Goal: Task Accomplishment & Management: Complete application form

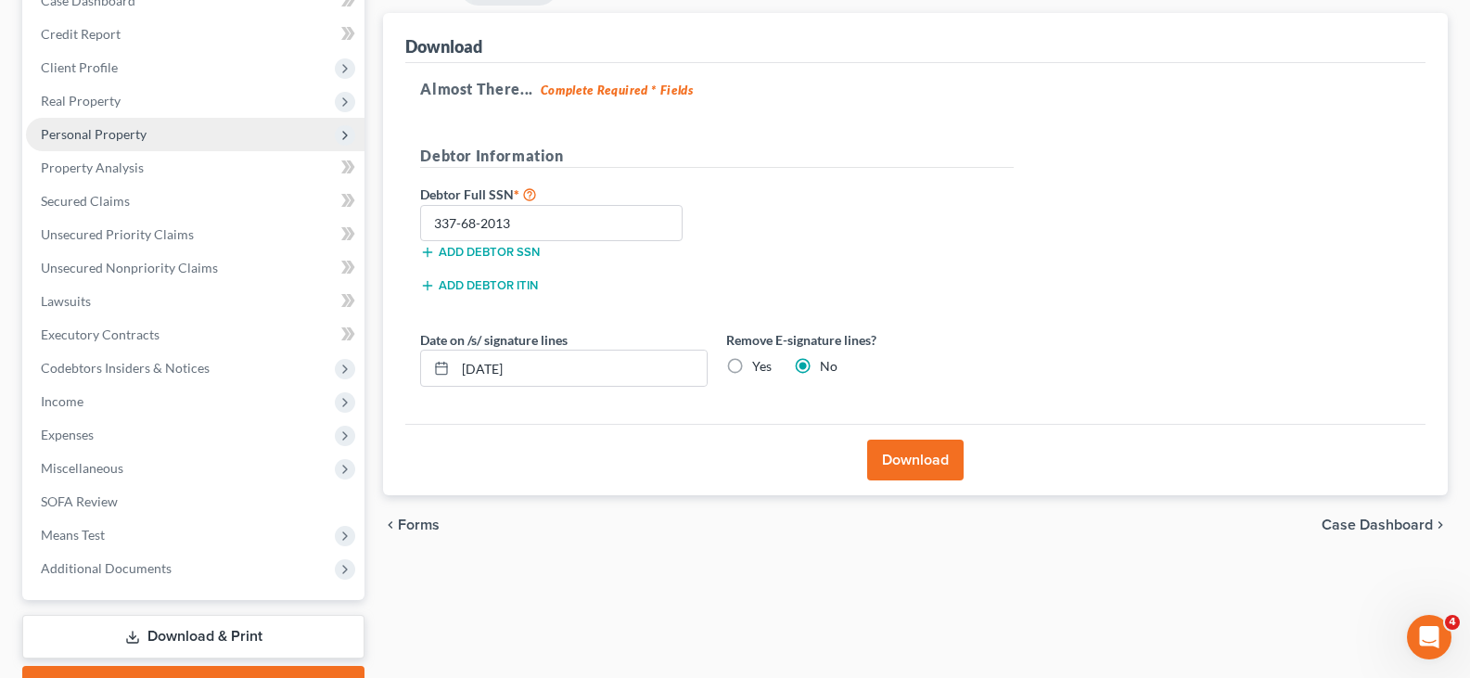
click at [113, 137] on span "Personal Property" at bounding box center [94, 134] width 106 height 16
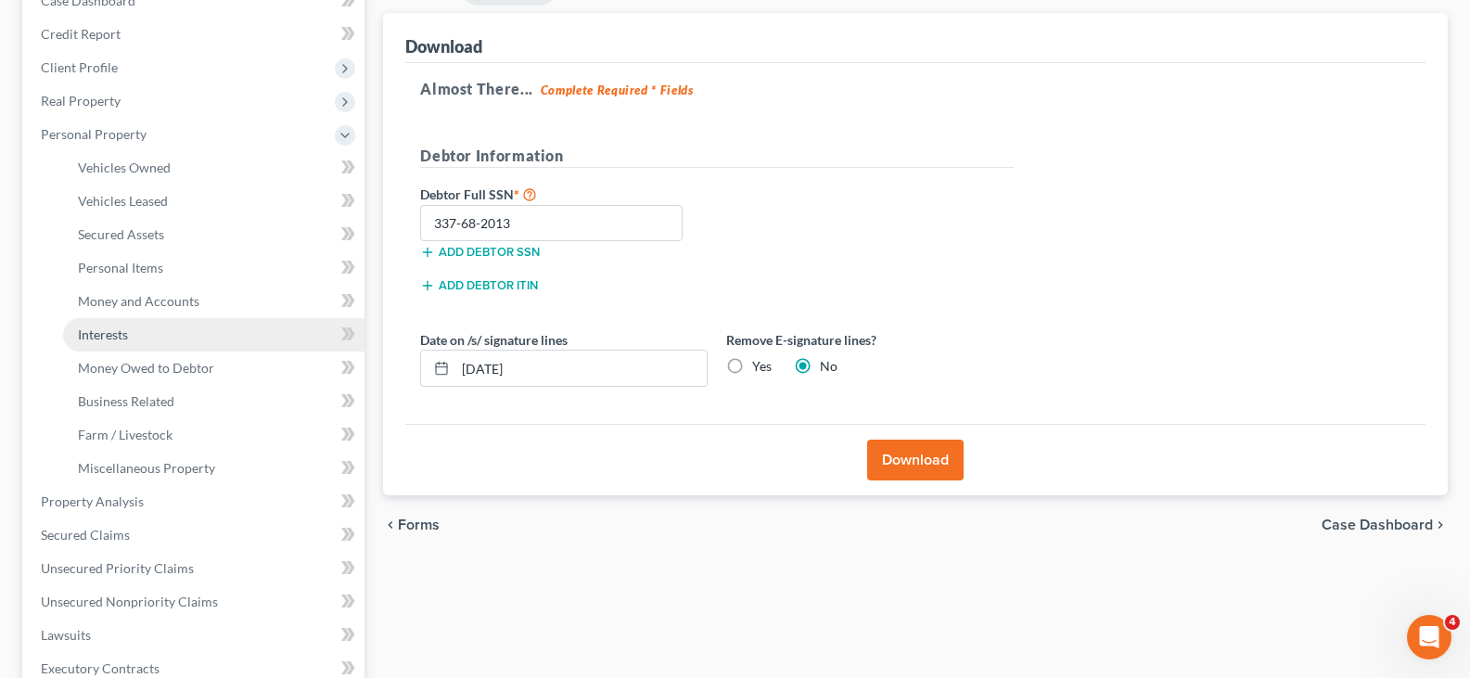
click at [125, 334] on span "Interests" at bounding box center [103, 335] width 50 height 16
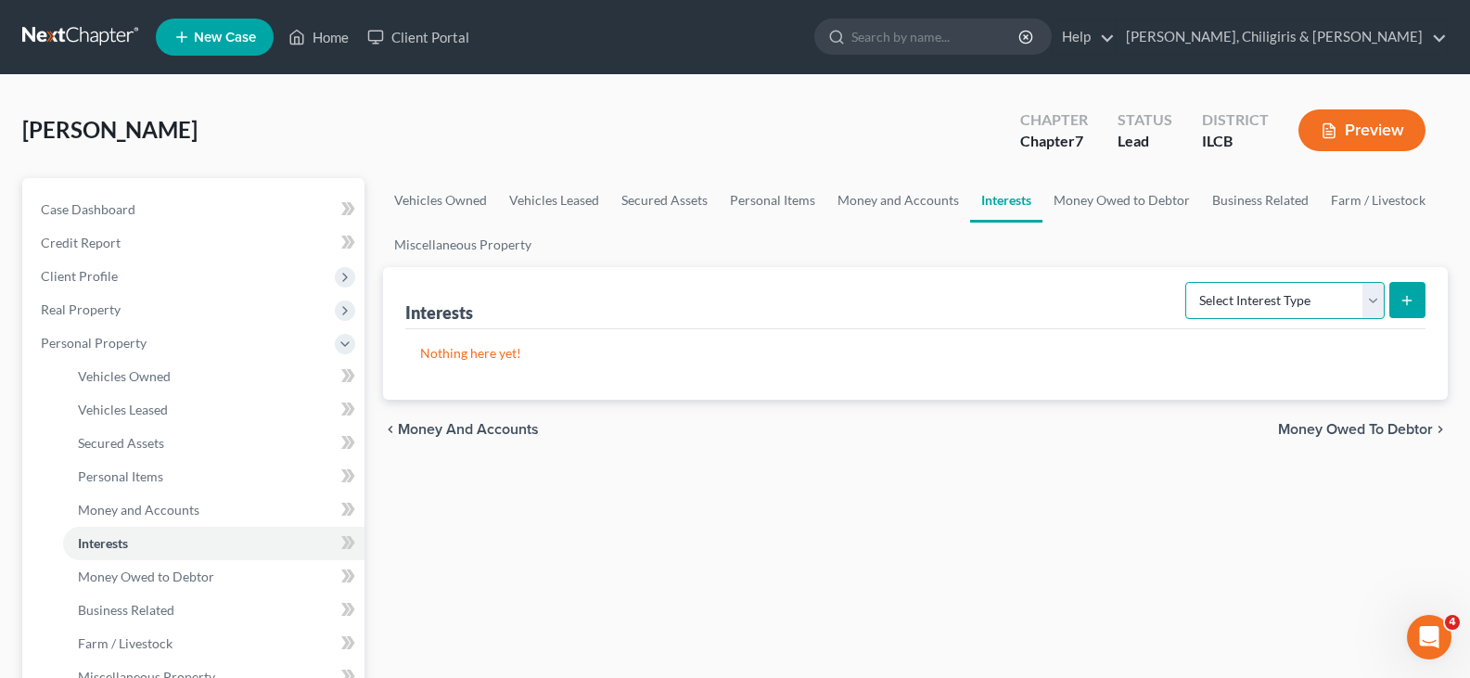
click at [1377, 296] on select "Select Interest Type 401K Annuity Bond Education IRA Government Bond Government…" at bounding box center [1284, 300] width 199 height 37
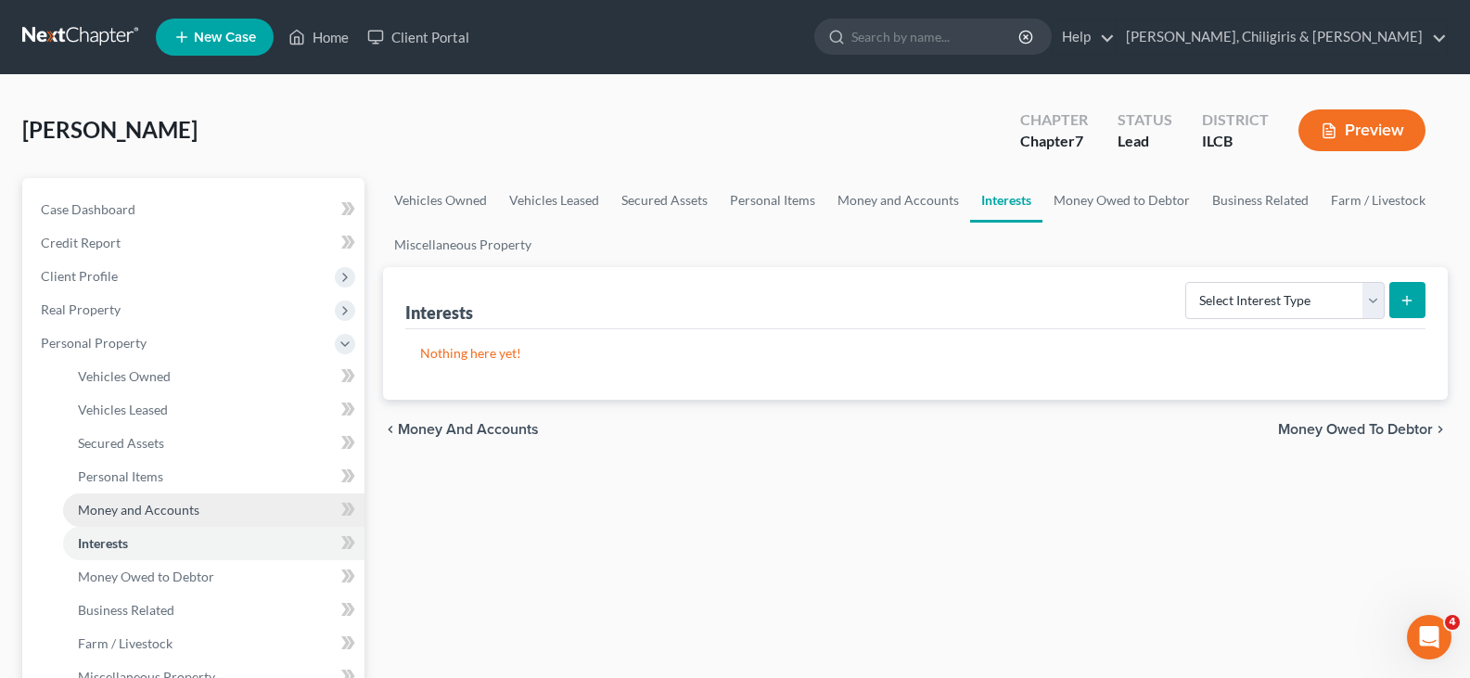
drag, startPoint x: 173, startPoint y: 515, endPoint x: 207, endPoint y: 510, distance: 34.6
click at [173, 515] on span "Money and Accounts" at bounding box center [139, 510] width 122 height 16
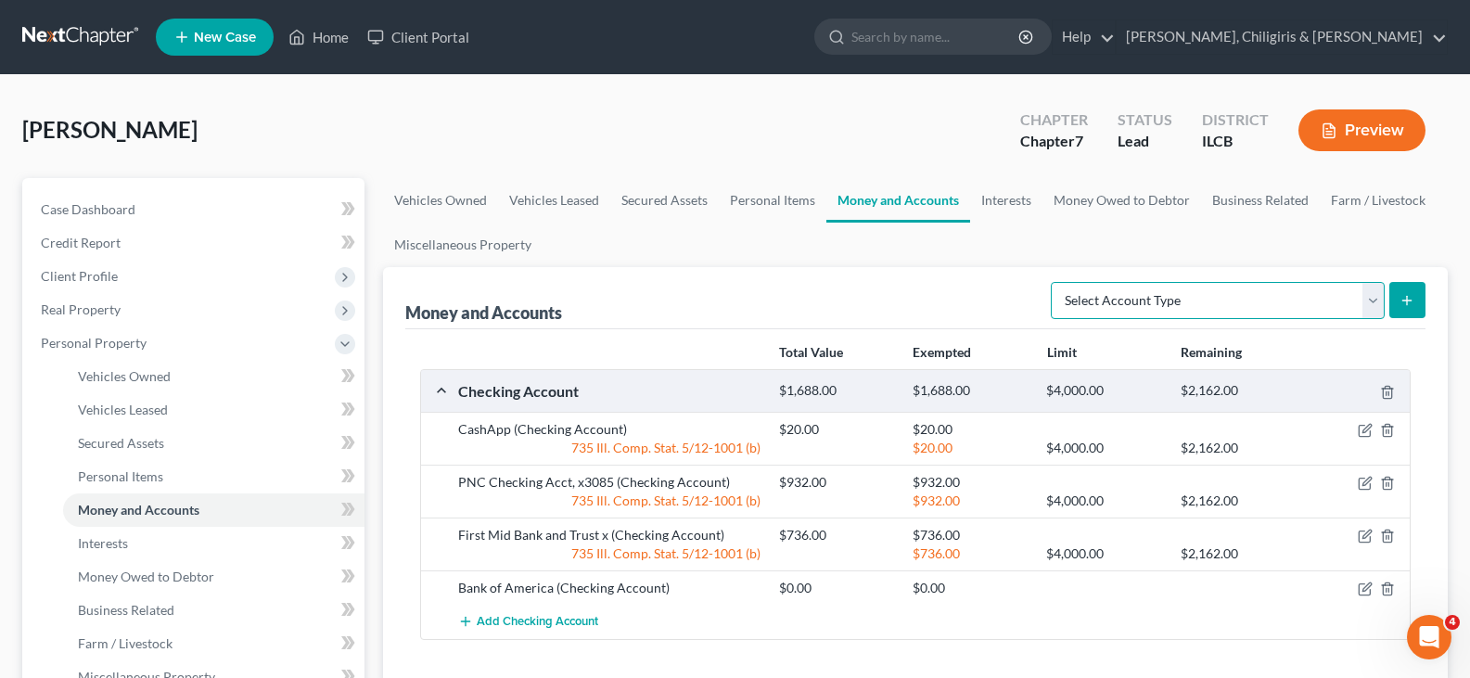
click at [1363, 299] on select "Select Account Type Brokerage Cash on Hand Certificates of Deposit Checking Acc…" at bounding box center [1218, 300] width 334 height 37
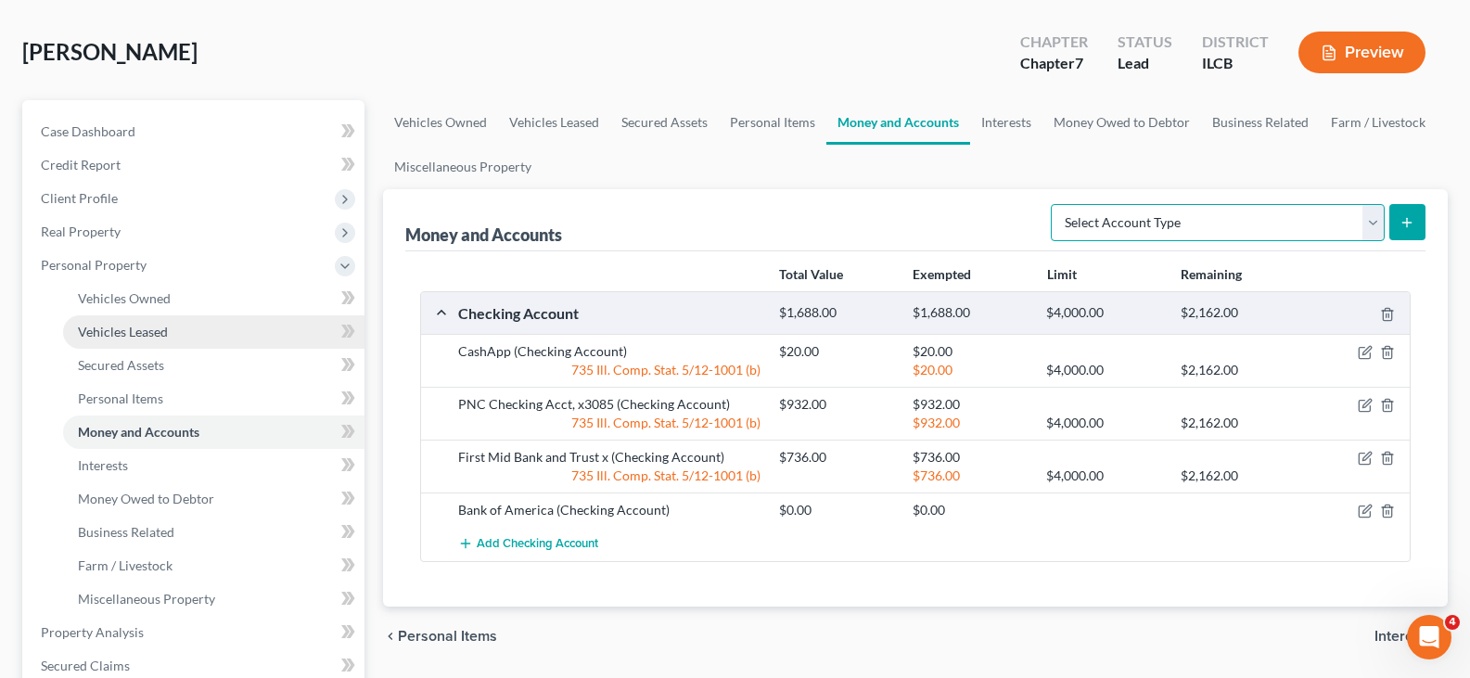
scroll to position [93, 0]
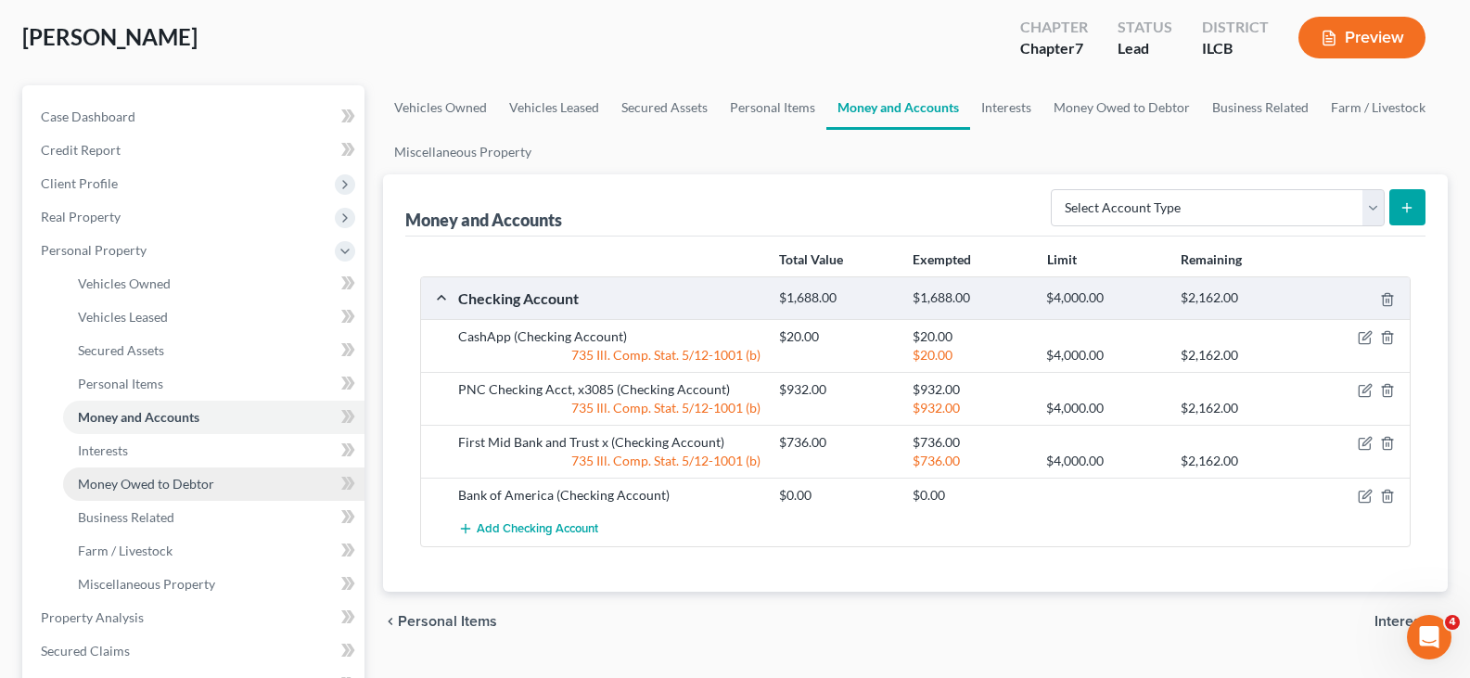
click at [218, 484] on link "Money Owed to Debtor" at bounding box center [213, 483] width 301 height 33
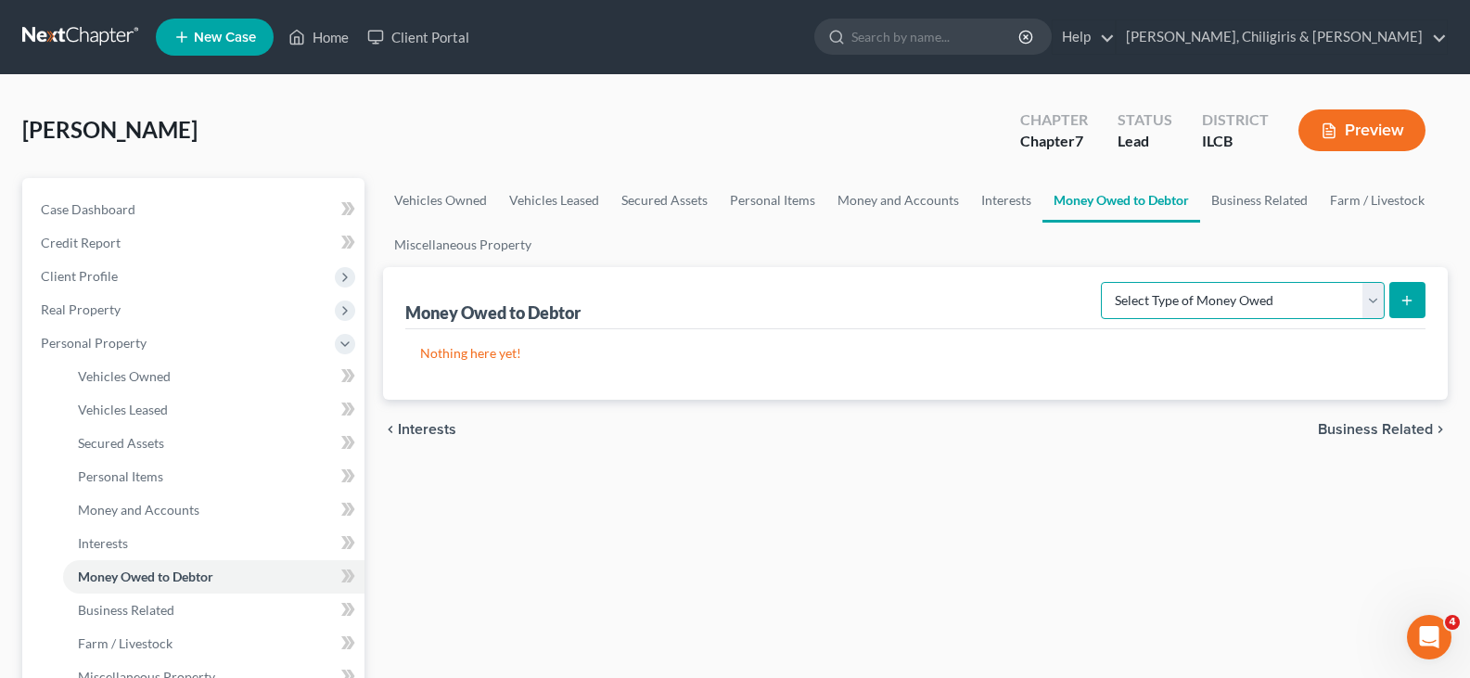
click at [1368, 302] on select "Select Type of Money Owed Accounts Receivable Alimony Child Support Claims Agai…" at bounding box center [1243, 300] width 284 height 37
select select "unpaid_wages"
click at [1104, 282] on select "Select Type of Money Owed Accounts Receivable Alimony Child Support Claims Agai…" at bounding box center [1243, 300] width 284 height 37
click at [1411, 301] on line "submit" at bounding box center [1407, 301] width 8 height 0
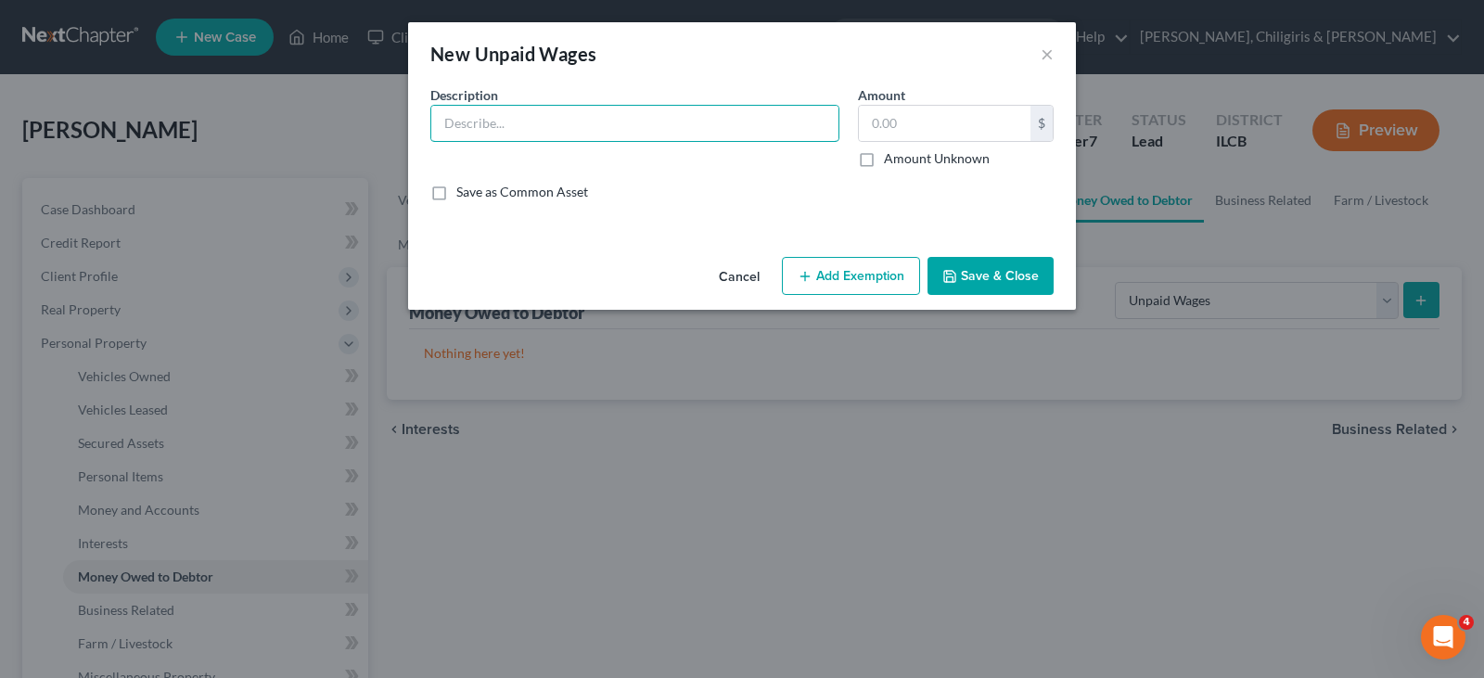
drag, startPoint x: 569, startPoint y: 114, endPoint x: 583, endPoint y: 98, distance: 21.7
click at [569, 114] on input "text" at bounding box center [634, 123] width 407 height 35
type input "Taylormade"
click at [906, 120] on input "text" at bounding box center [945, 123] width 172 height 35
type input "709.00"
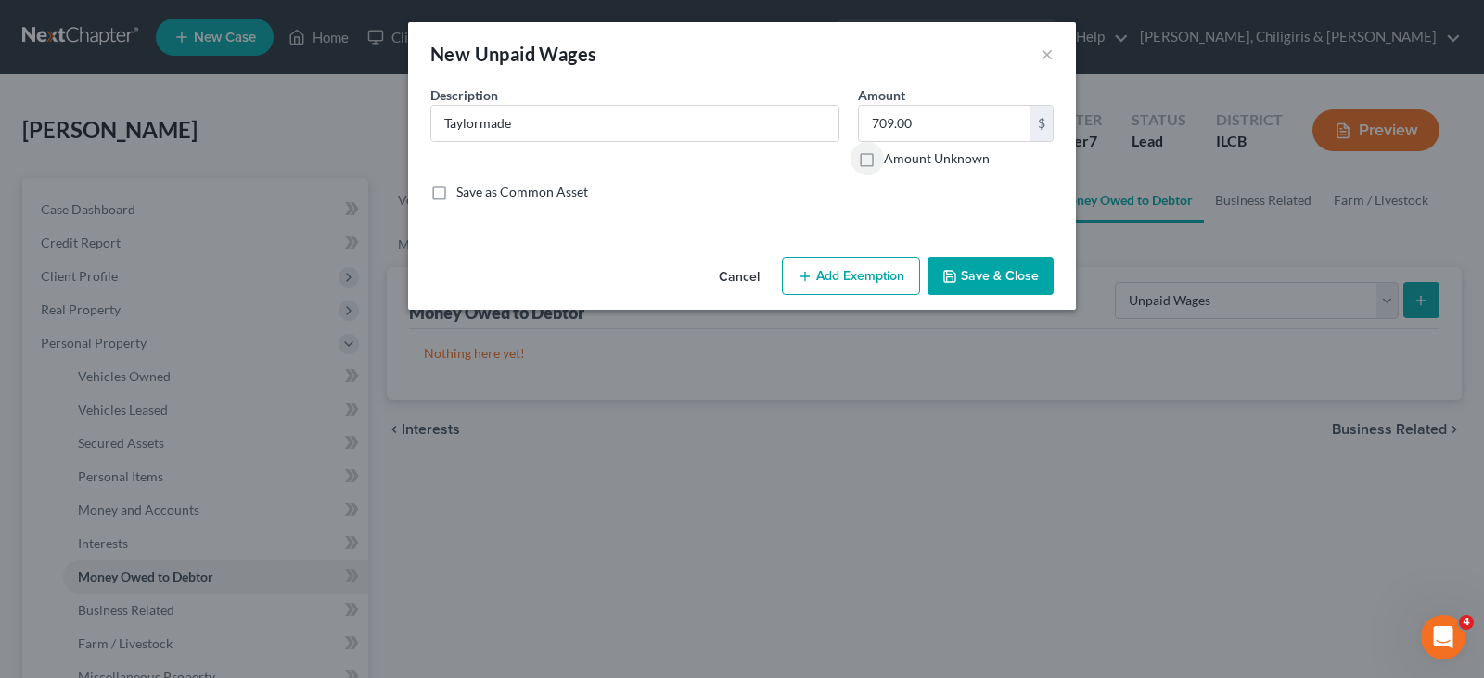
click at [839, 275] on button "Add Exemption" at bounding box center [851, 276] width 138 height 39
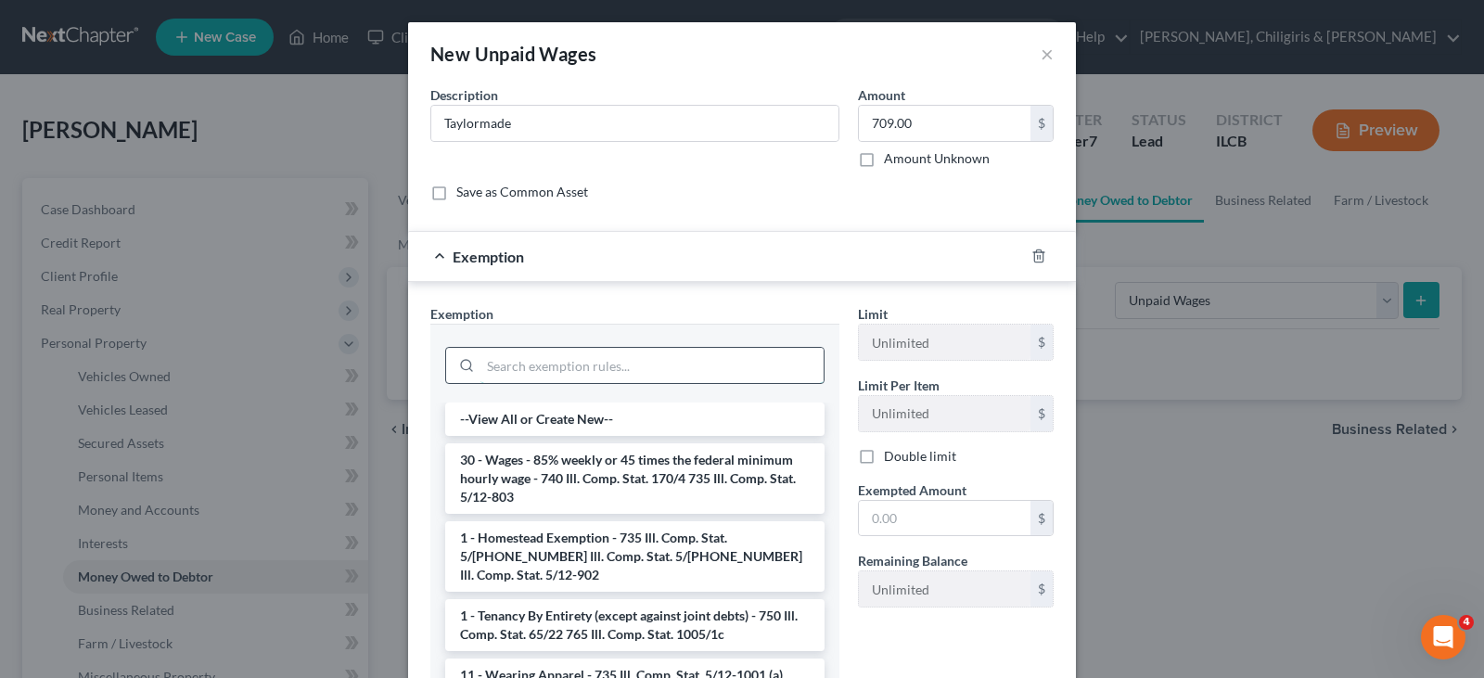
click at [707, 358] on input "search" at bounding box center [651, 365] width 343 height 35
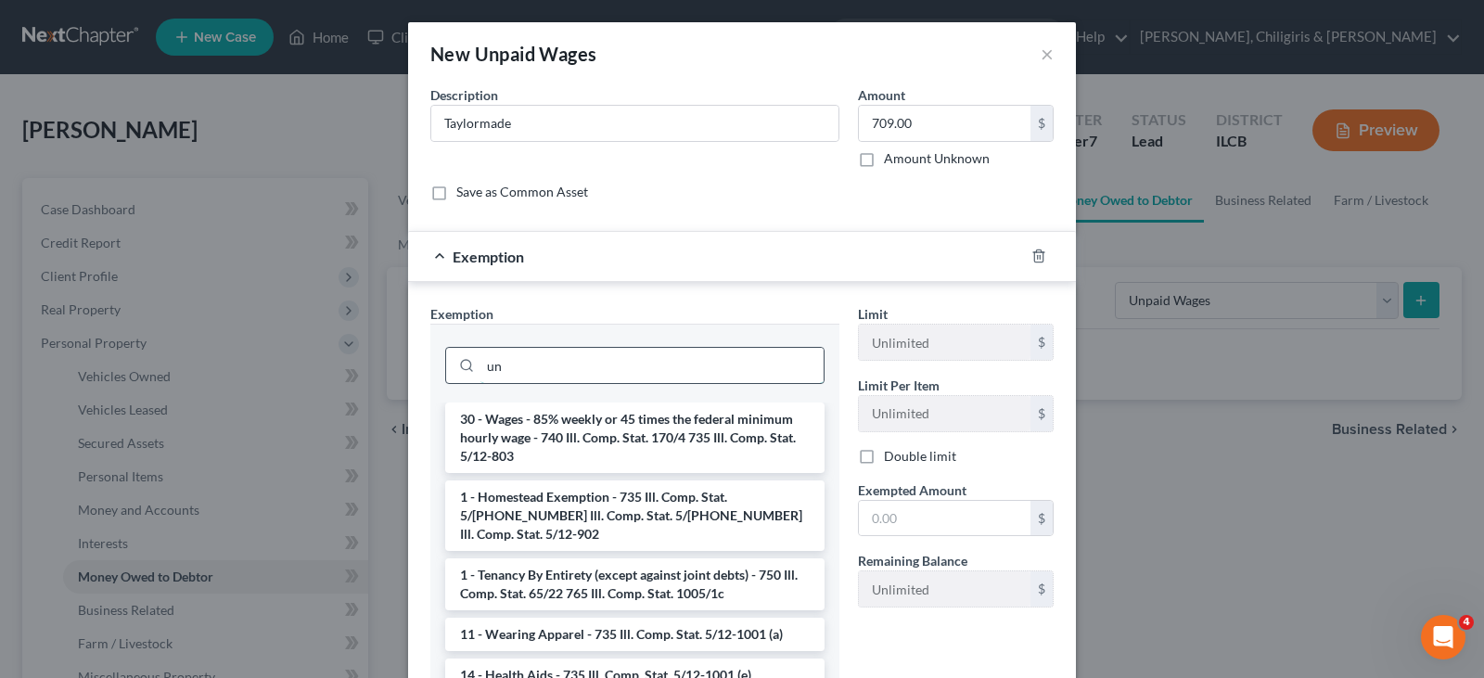
type input "u"
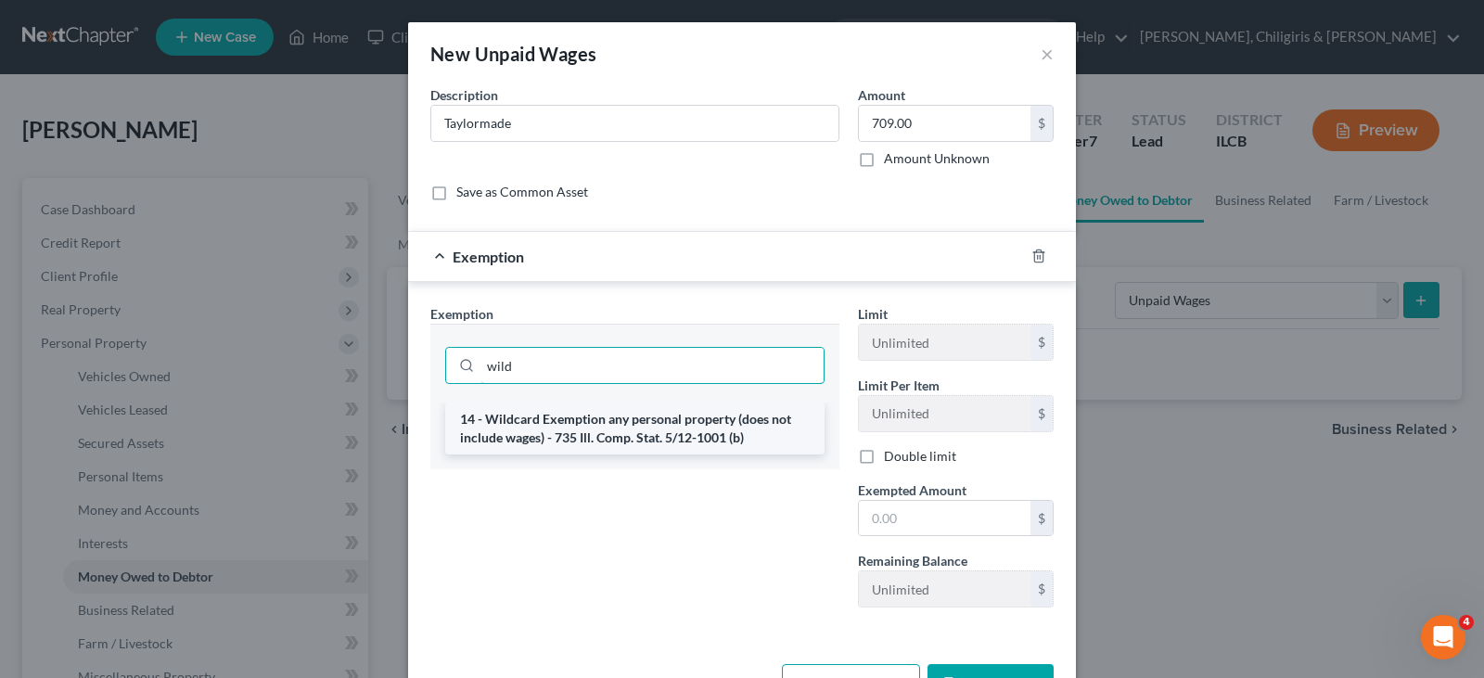
type input "wild"
click at [662, 431] on li "14 - Wildcard Exemption any personal property (does not include wages) - 735 Il…" at bounding box center [634, 429] width 379 height 52
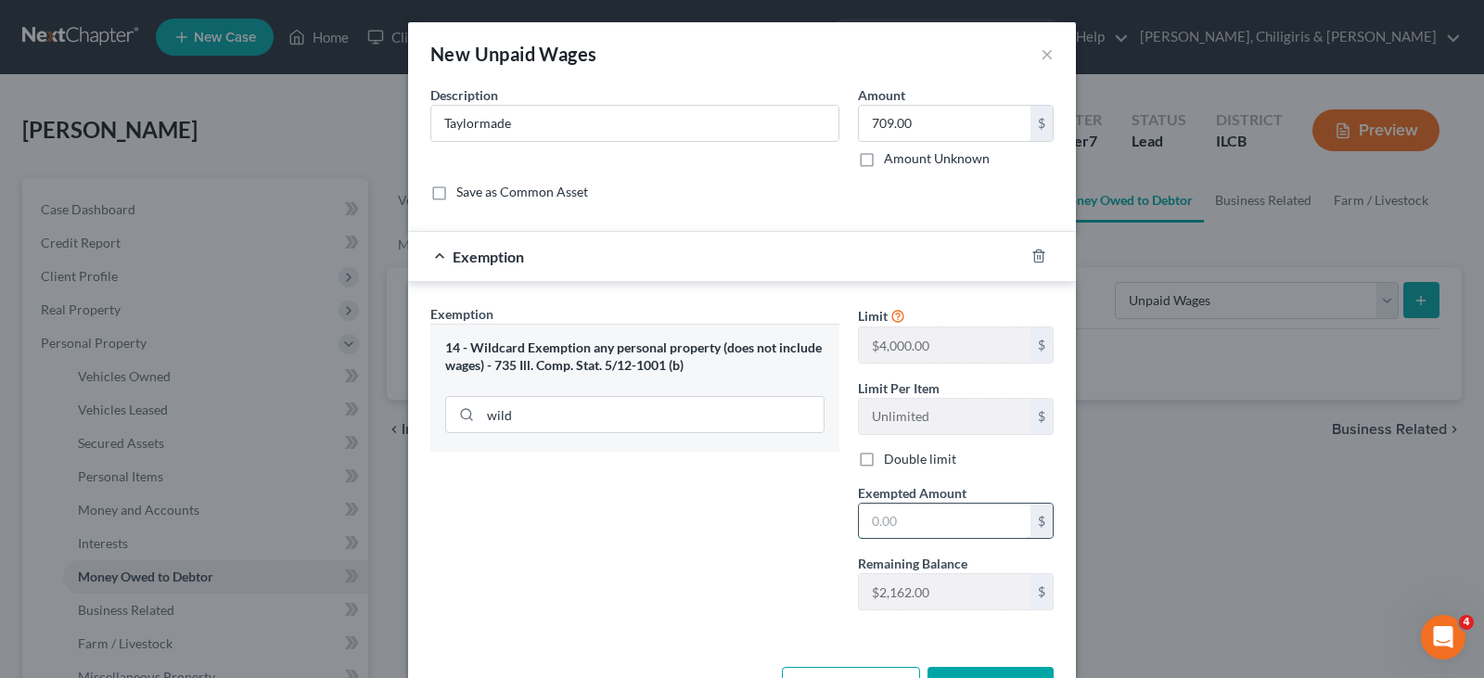
click at [954, 520] on input "text" at bounding box center [945, 521] width 172 height 35
type input "709"
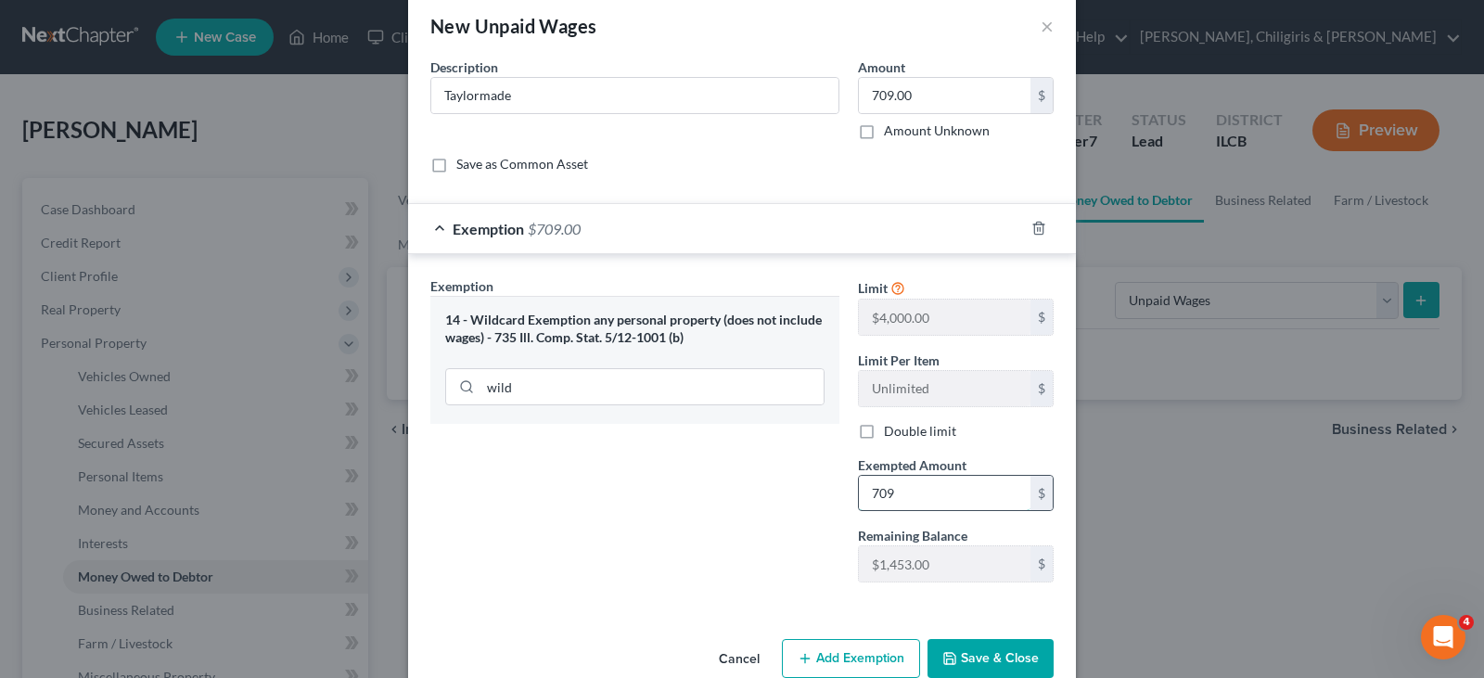
click at [903, 491] on input "709" at bounding box center [945, 493] width 172 height 35
type input "709.00"
click at [943, 648] on button "Save & Close" at bounding box center [991, 658] width 126 height 39
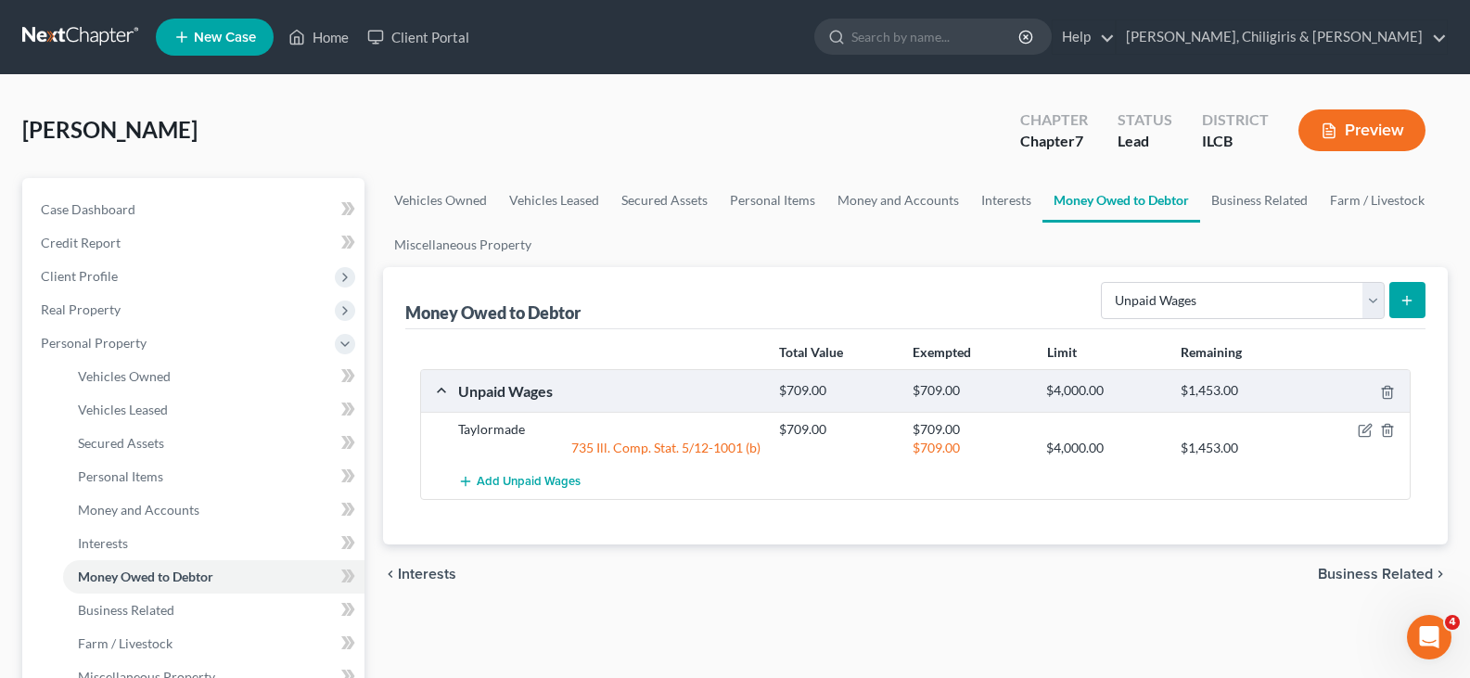
click at [1412, 305] on icon "submit" at bounding box center [1407, 300] width 15 height 15
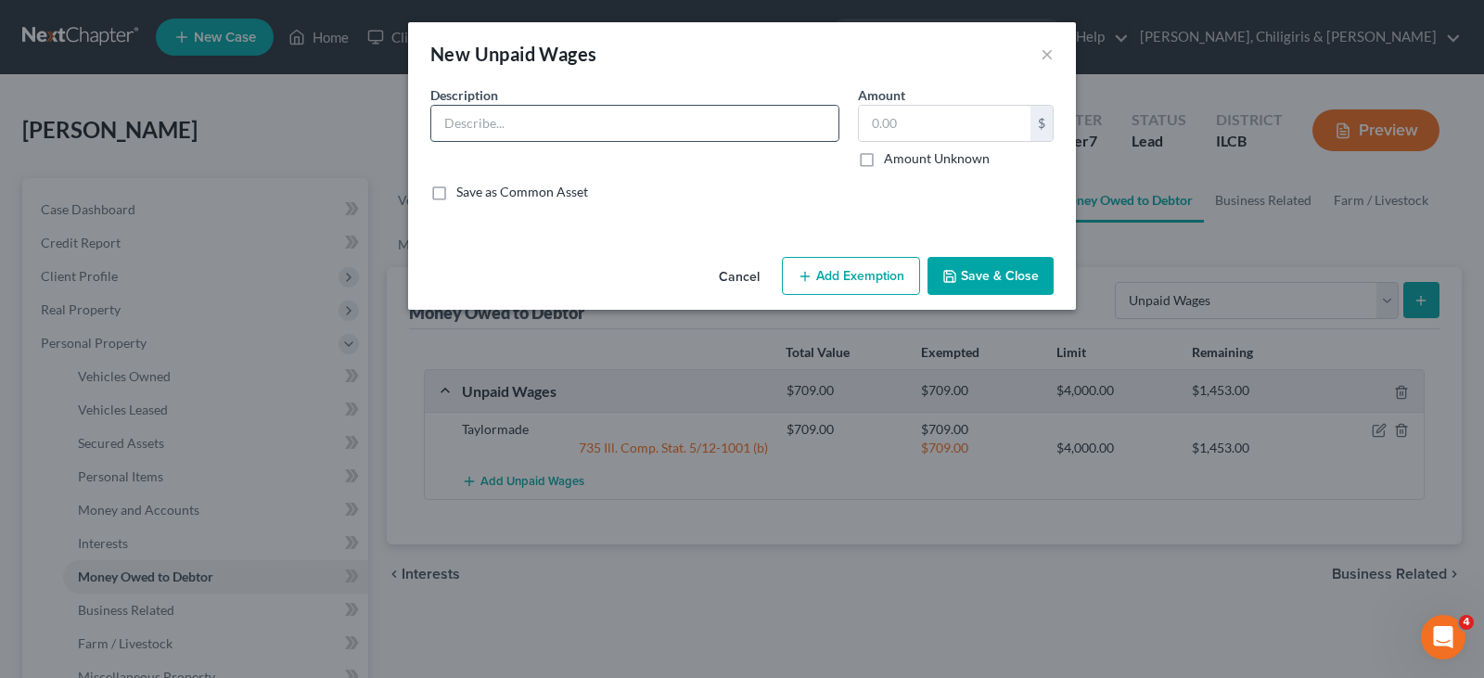
click at [522, 125] on input "text" at bounding box center [634, 123] width 407 height 35
type input "Kroger"
click at [895, 130] on input "text" at bounding box center [945, 123] width 172 height 35
type input "246.00"
click at [852, 276] on button "Add Exemption" at bounding box center [851, 276] width 138 height 39
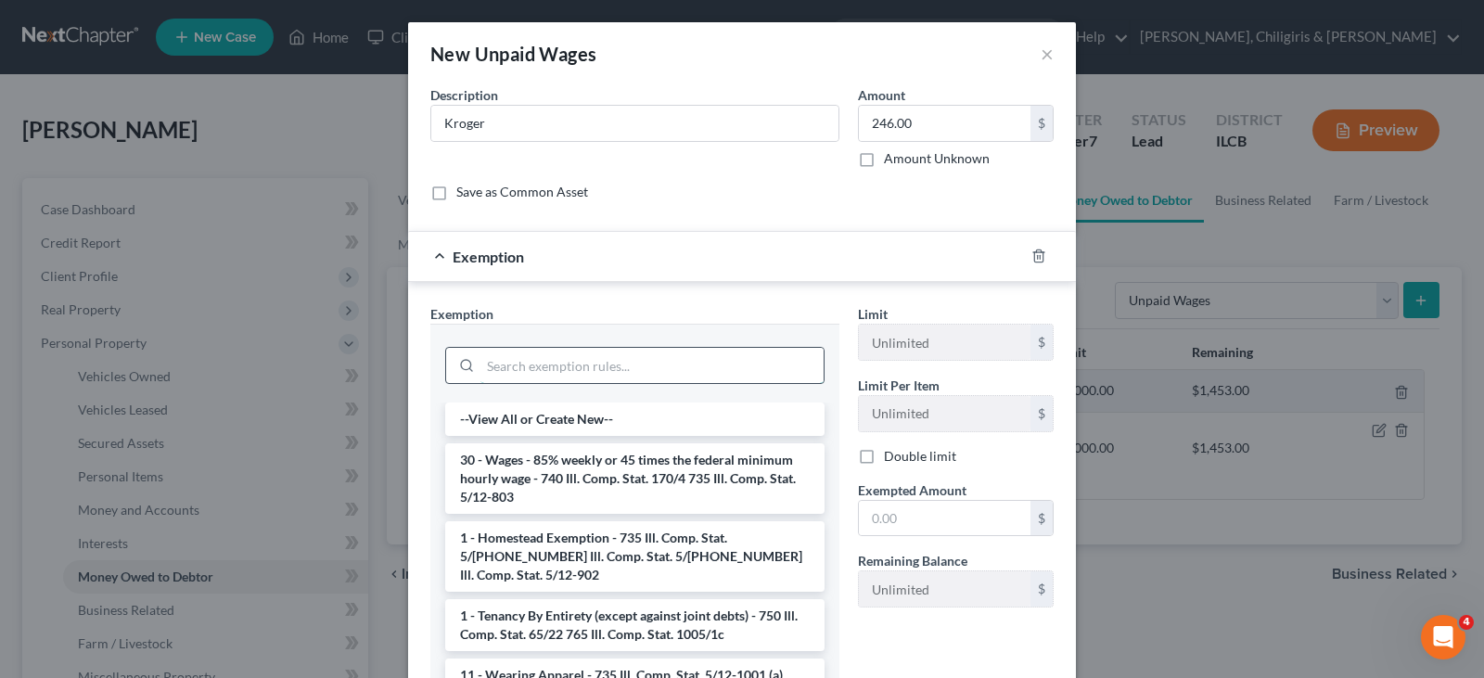
click at [670, 372] on input "search" at bounding box center [651, 365] width 343 height 35
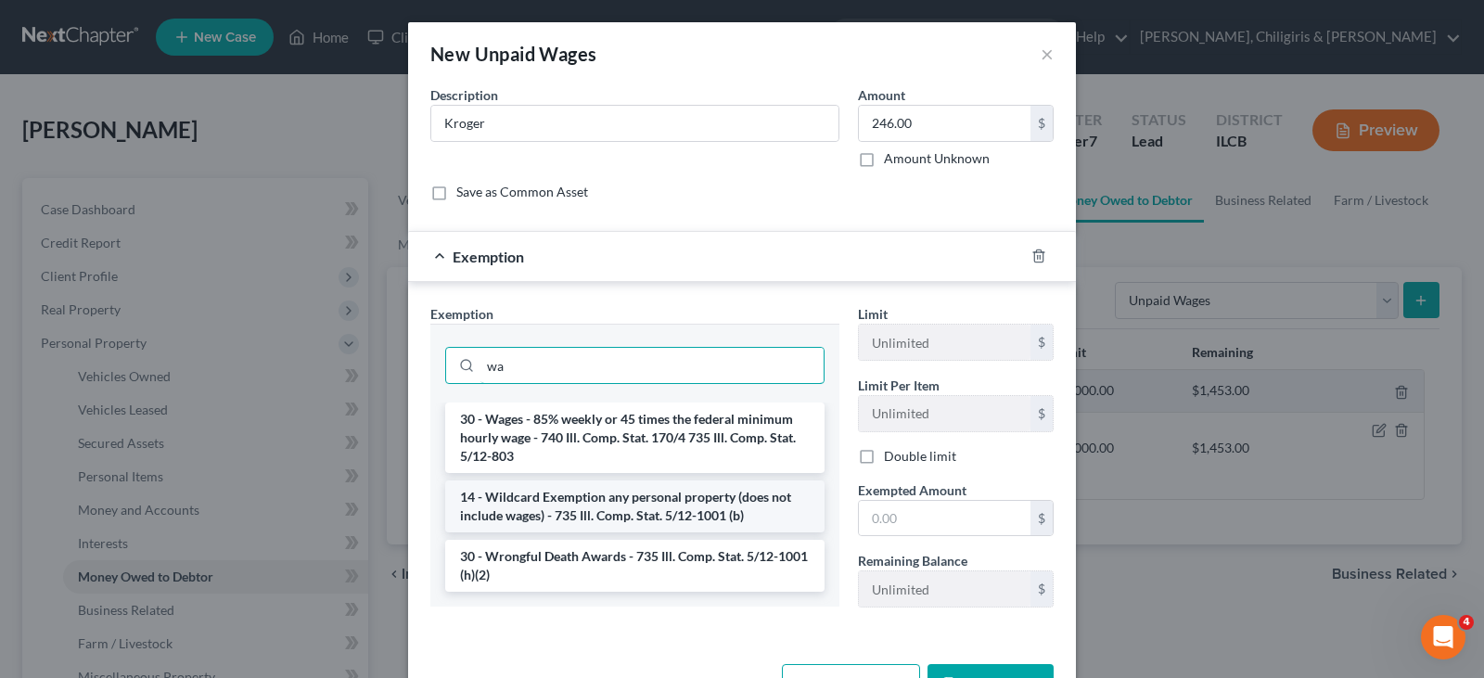
type input "wa"
click at [656, 504] on li "14 - Wildcard Exemption any personal property (does not include wages) - 735 Il…" at bounding box center [634, 506] width 379 height 52
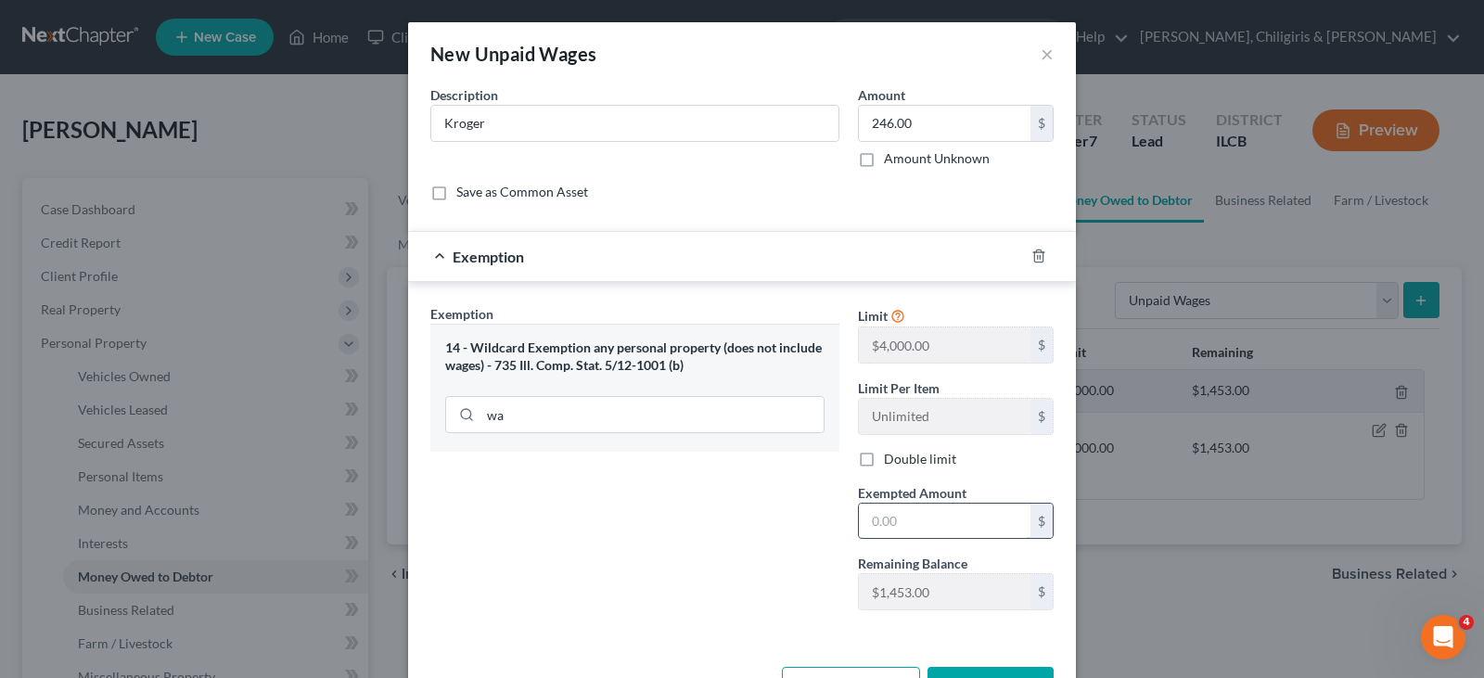
click at [915, 511] on input "text" at bounding box center [945, 521] width 172 height 35
type input "246.00"
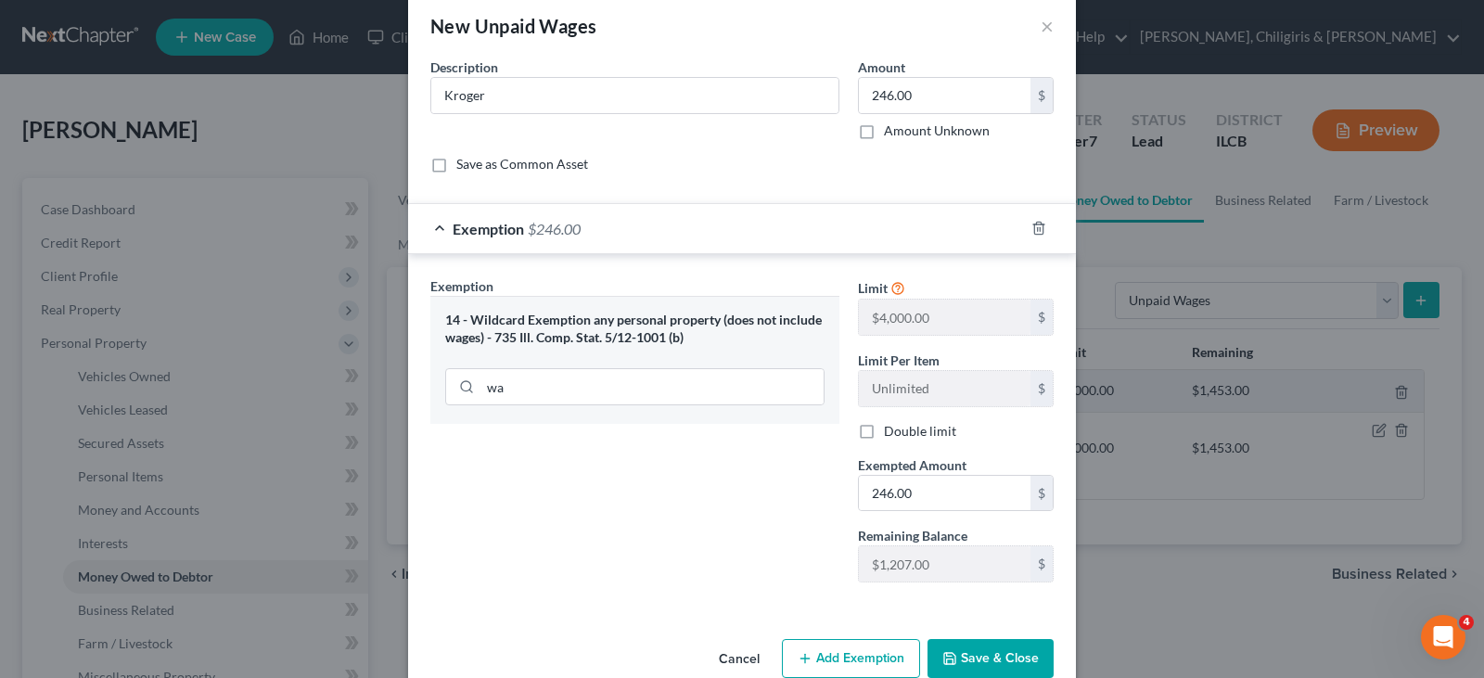
click at [965, 663] on button "Save & Close" at bounding box center [991, 658] width 126 height 39
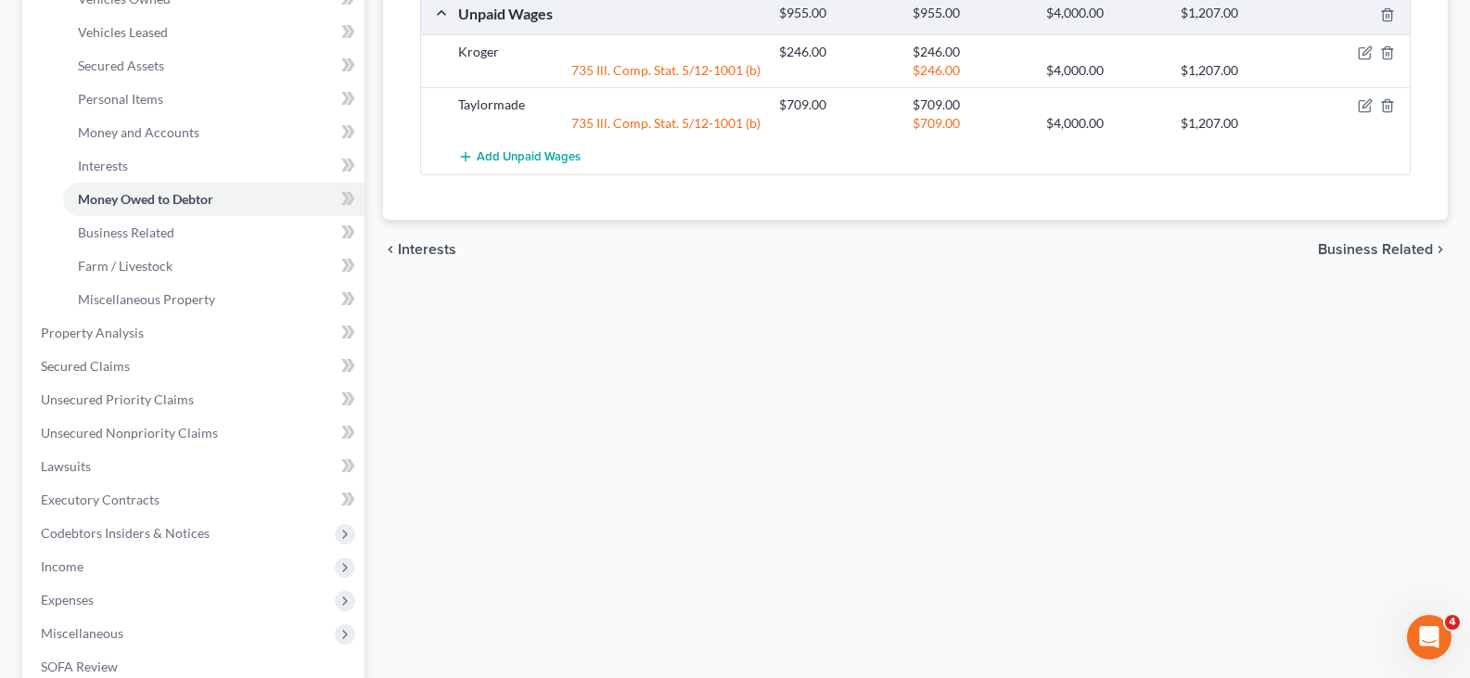
scroll to position [642, 0]
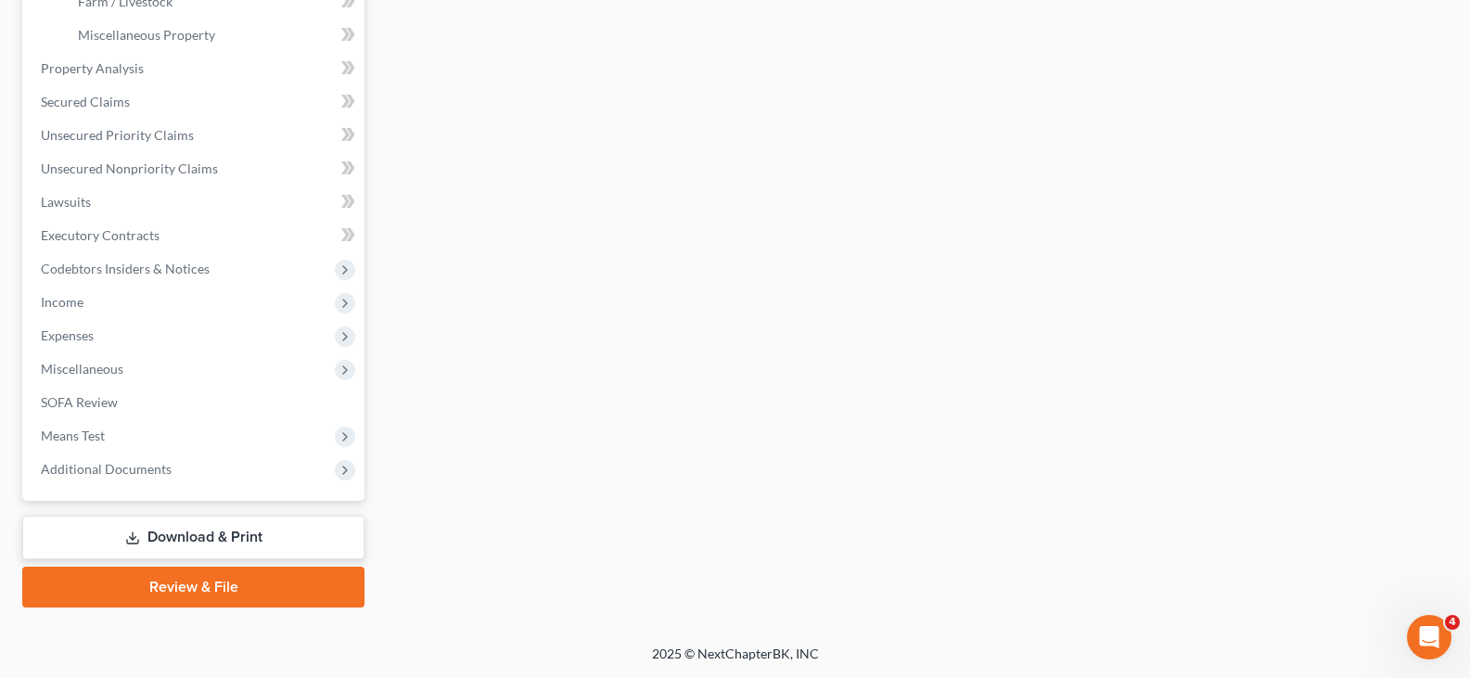
click at [252, 539] on link "Download & Print" at bounding box center [193, 538] width 342 height 44
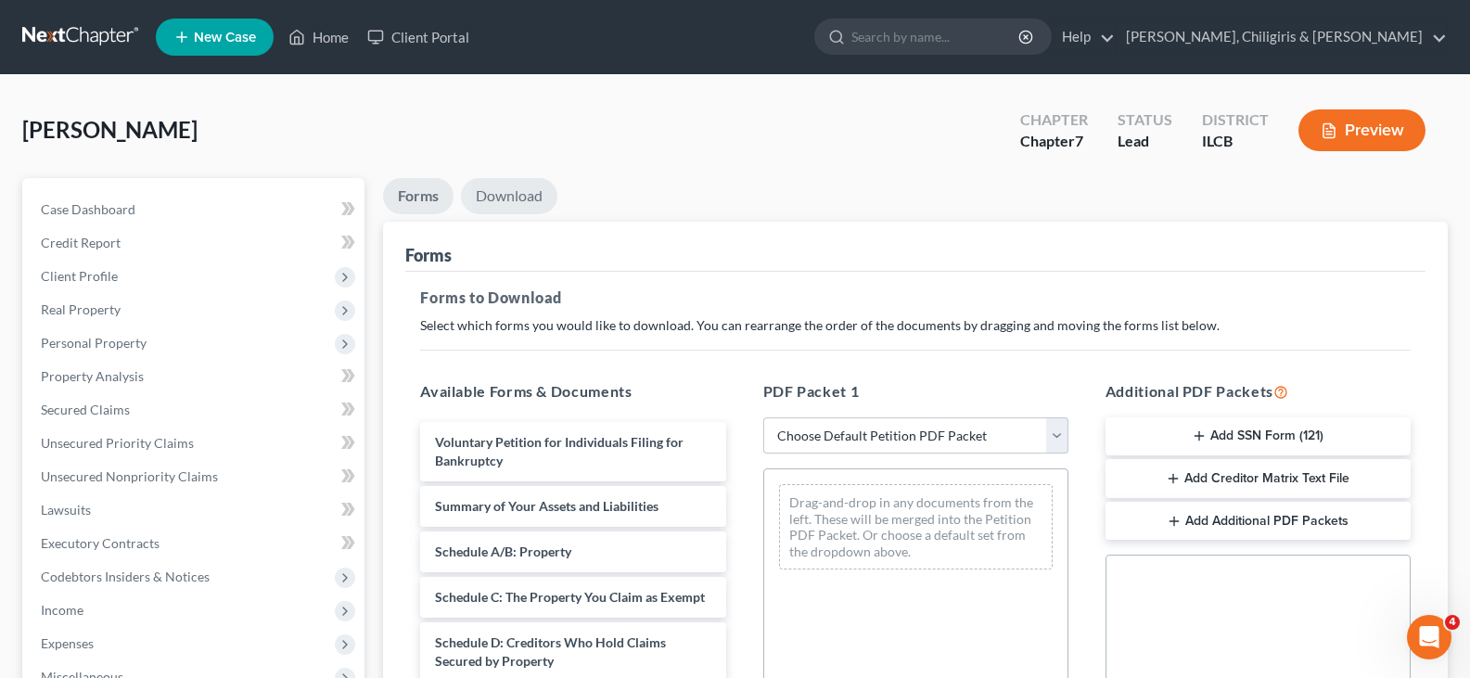
click at [512, 199] on link "Download" at bounding box center [509, 196] width 96 height 36
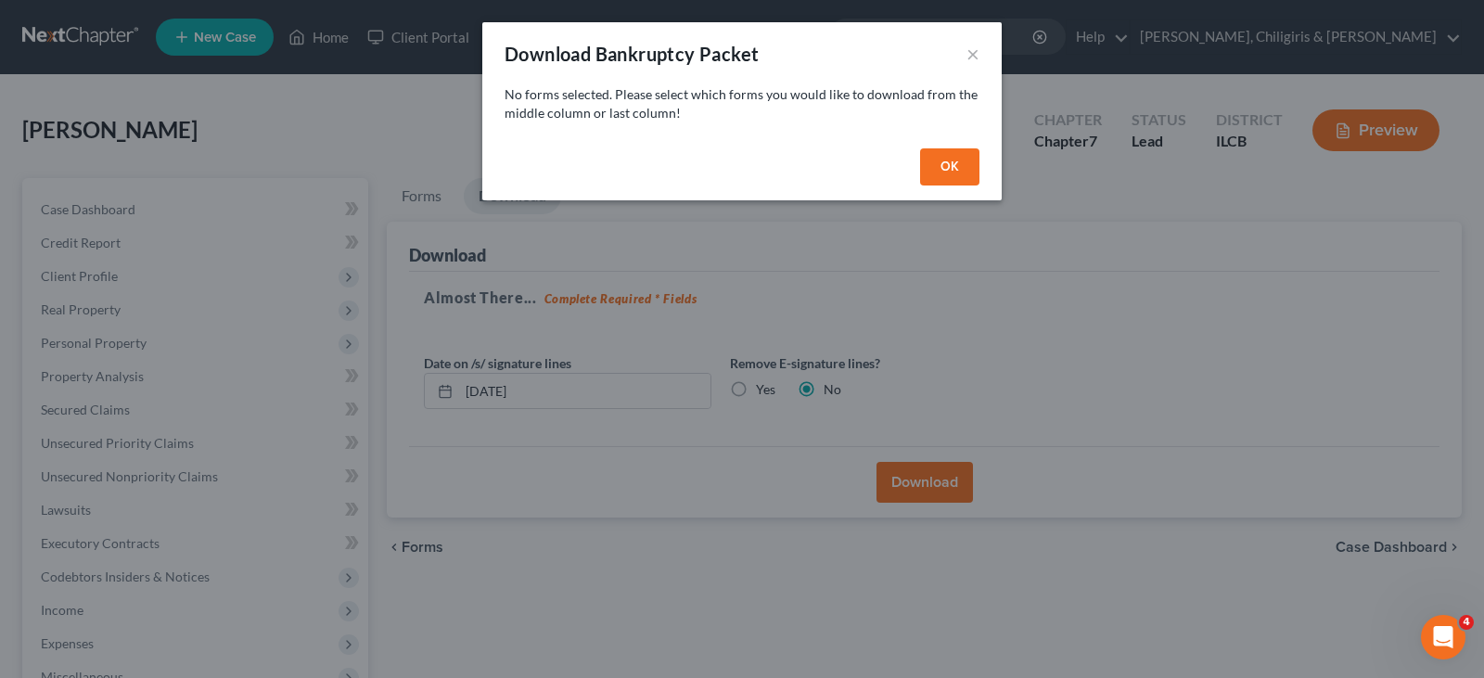
click at [952, 166] on button "OK" at bounding box center [949, 166] width 59 height 37
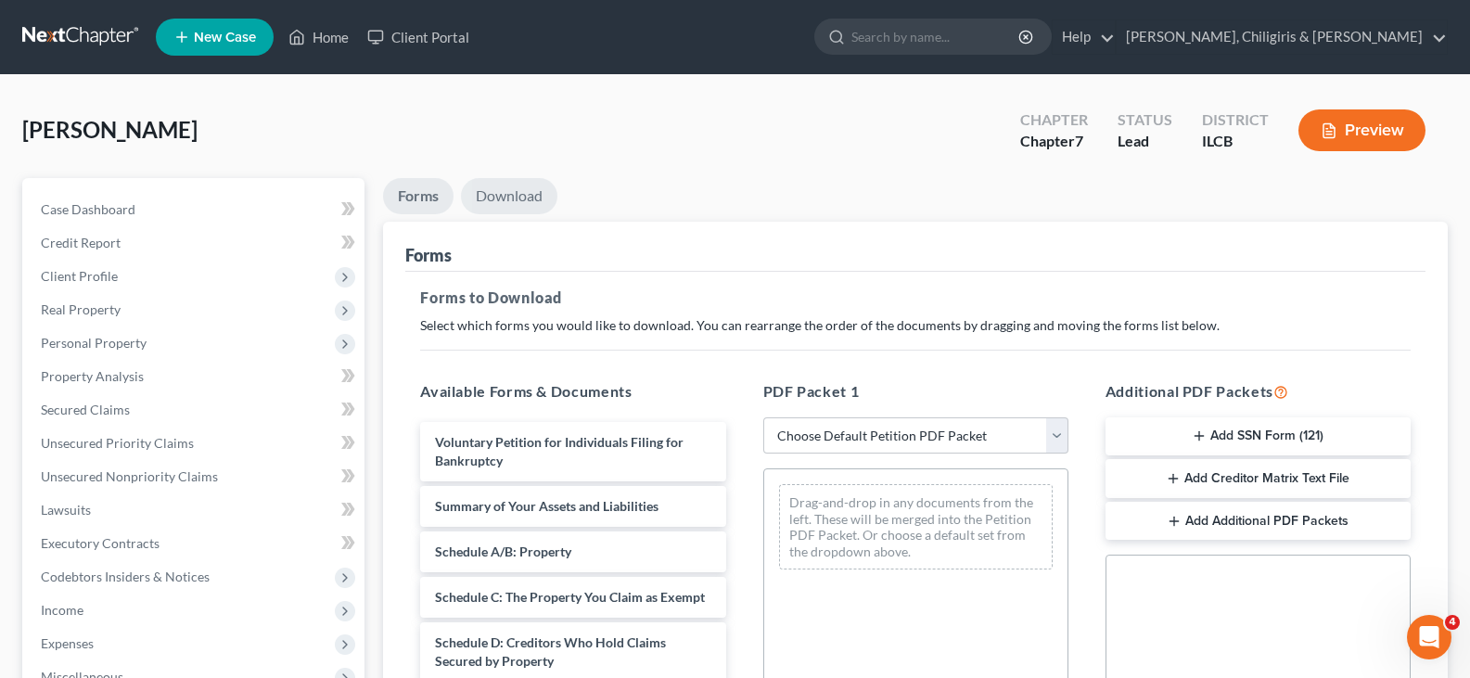
click at [527, 194] on link "Download" at bounding box center [509, 196] width 96 height 36
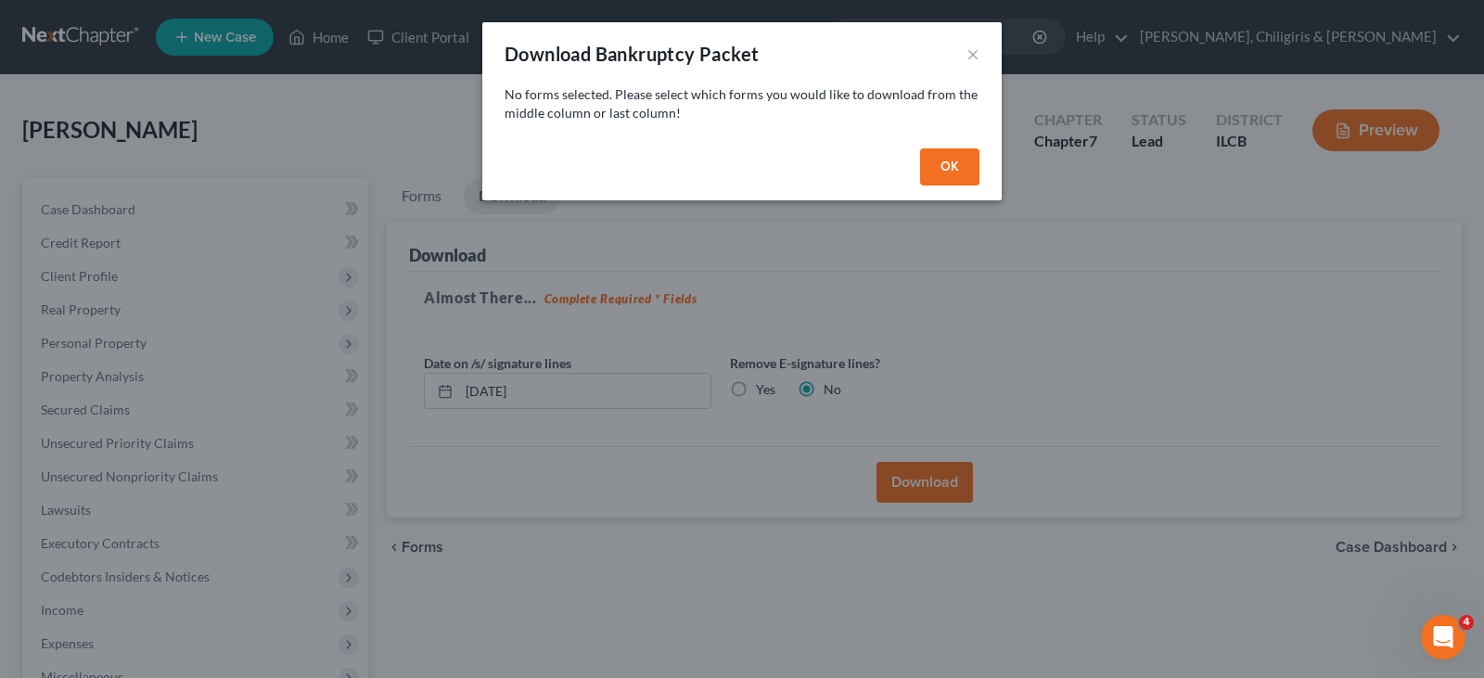
click at [953, 175] on button "OK" at bounding box center [949, 166] width 59 height 37
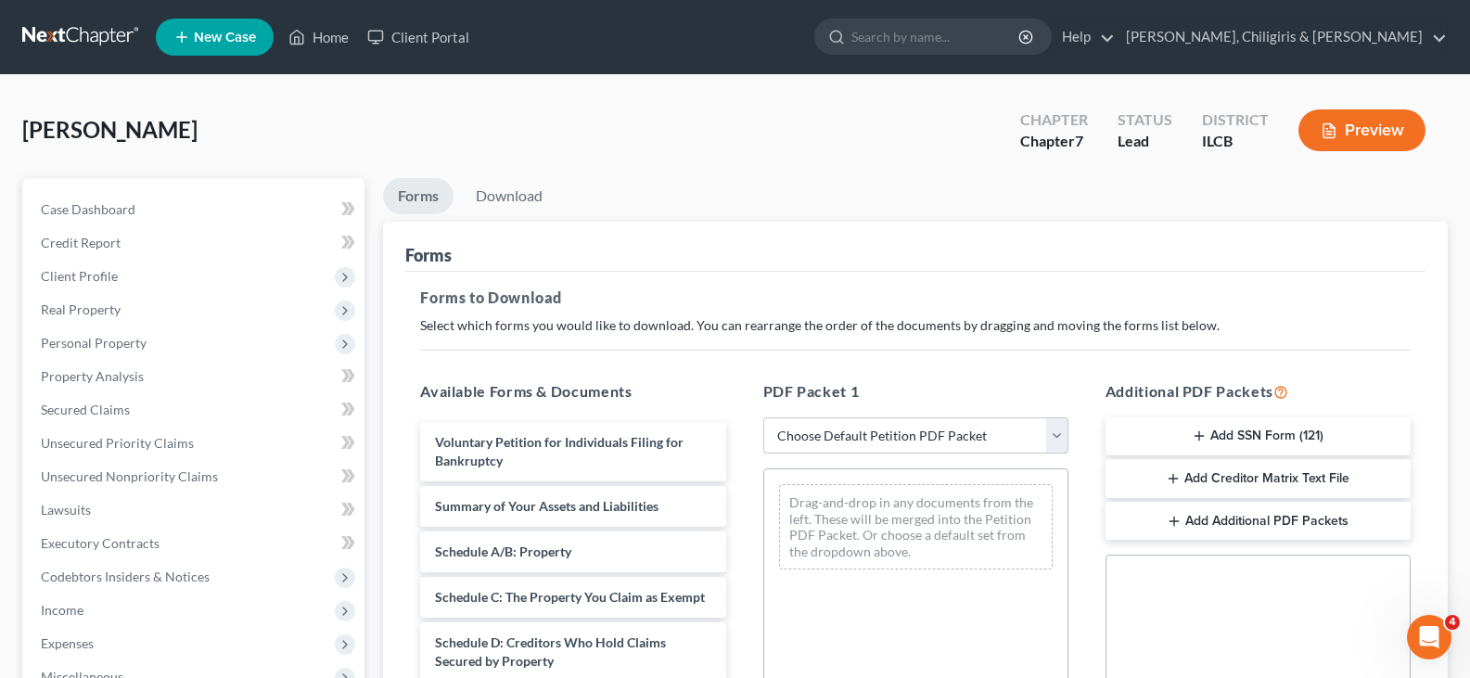
drag, startPoint x: 1061, startPoint y: 432, endPoint x: 1044, endPoint y: 441, distance: 19.5
click at [1061, 432] on select "Choose Default Petition PDF Packet Complete Bankruptcy Petition (all forms and …" at bounding box center [915, 435] width 305 height 37
select select "8"
click at [763, 417] on select "Choose Default Petition PDF Packet Complete Bankruptcy Petition (all forms and …" at bounding box center [915, 435] width 305 height 37
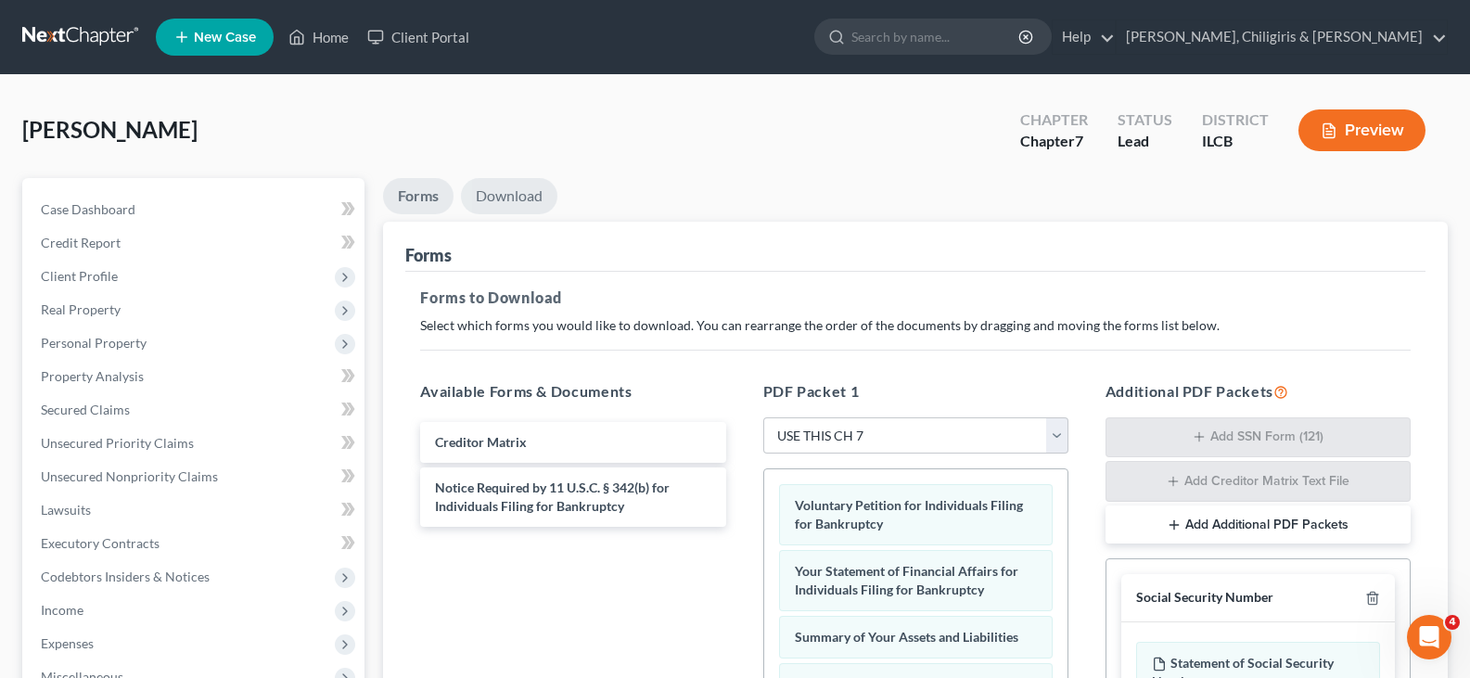
drag, startPoint x: 511, startPoint y: 186, endPoint x: 530, endPoint y: 201, distance: 24.3
click at [511, 186] on link "Download" at bounding box center [509, 196] width 96 height 36
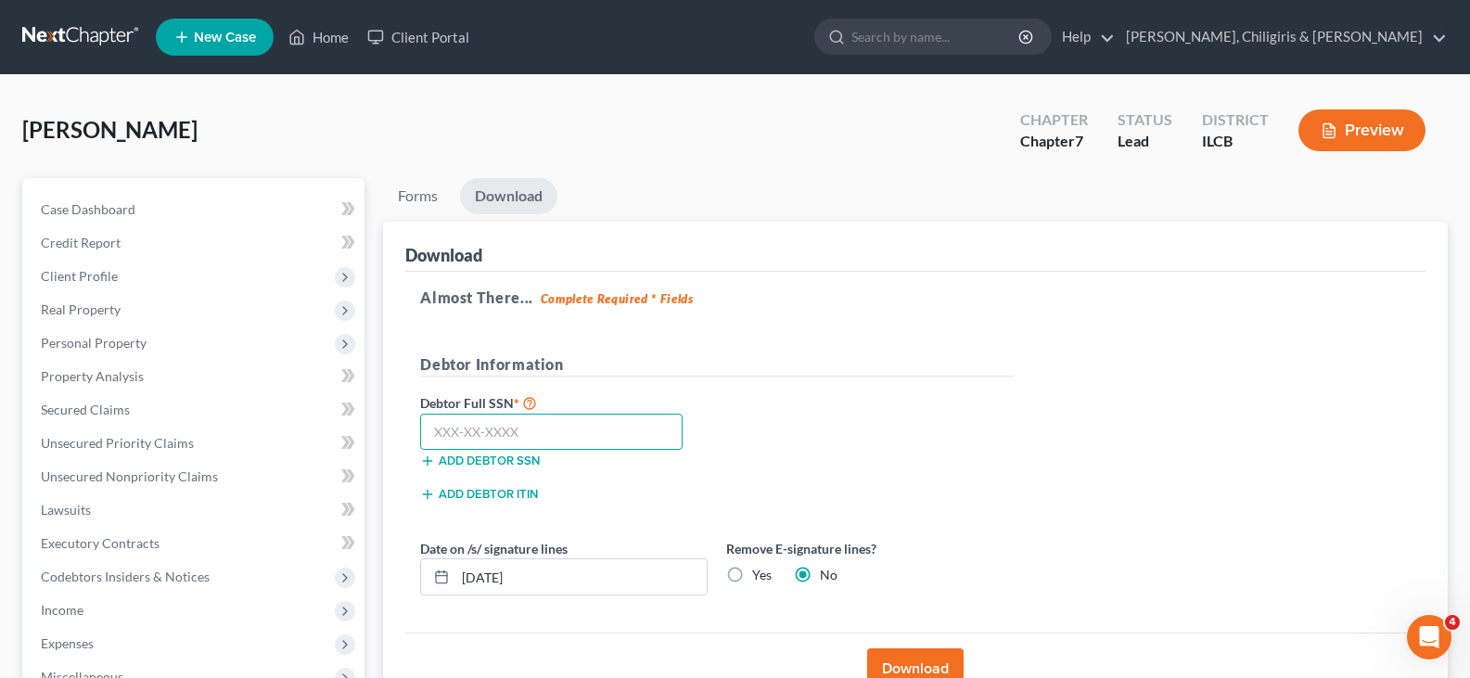
click at [601, 442] on input "text" at bounding box center [551, 432] width 263 height 37
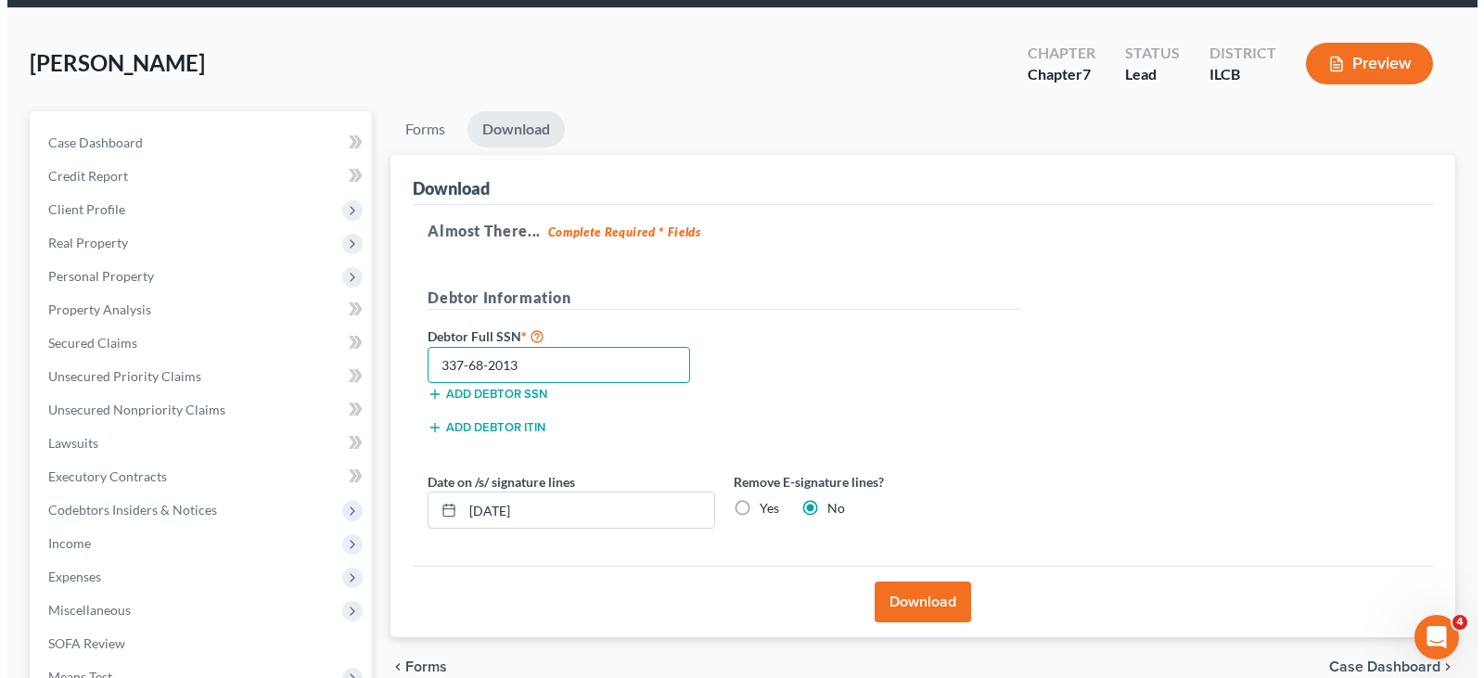
scroll to position [70, 0]
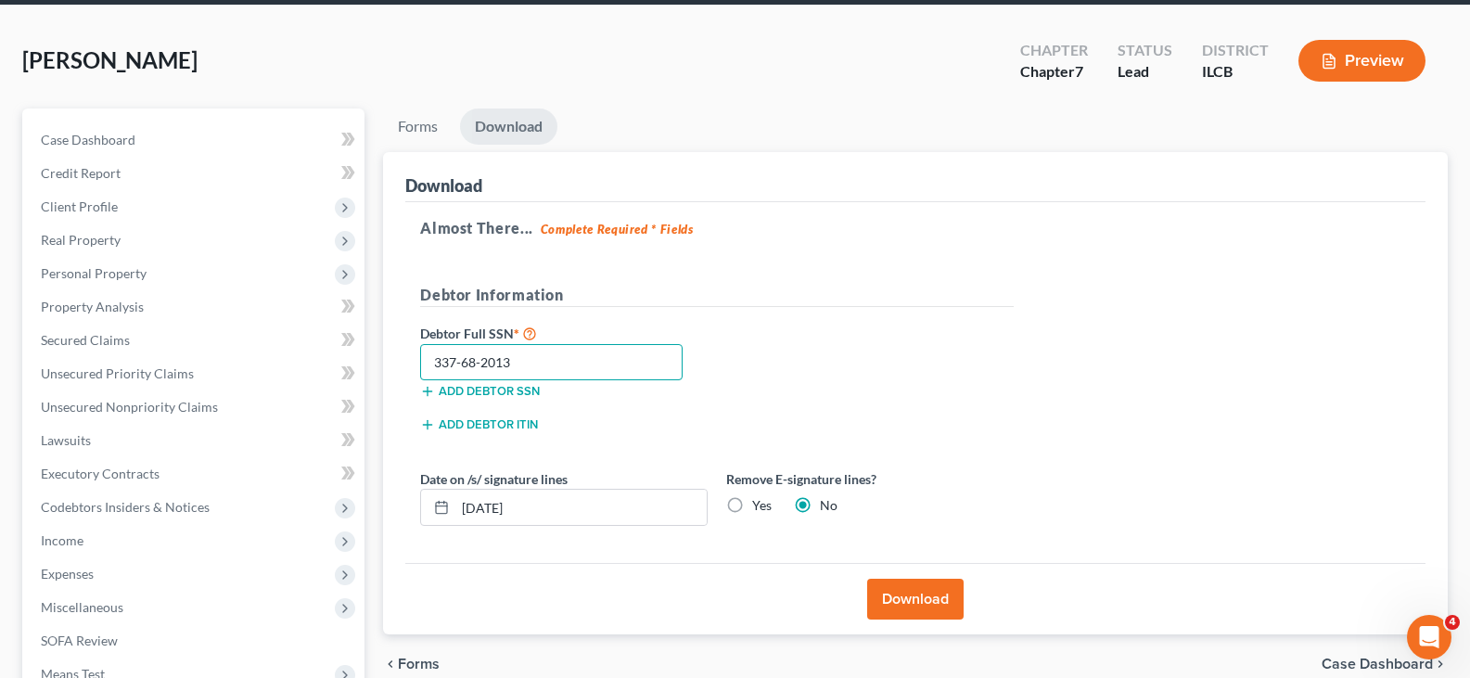
type input "337-68-2013"
click at [897, 584] on button "Download" at bounding box center [915, 599] width 96 height 41
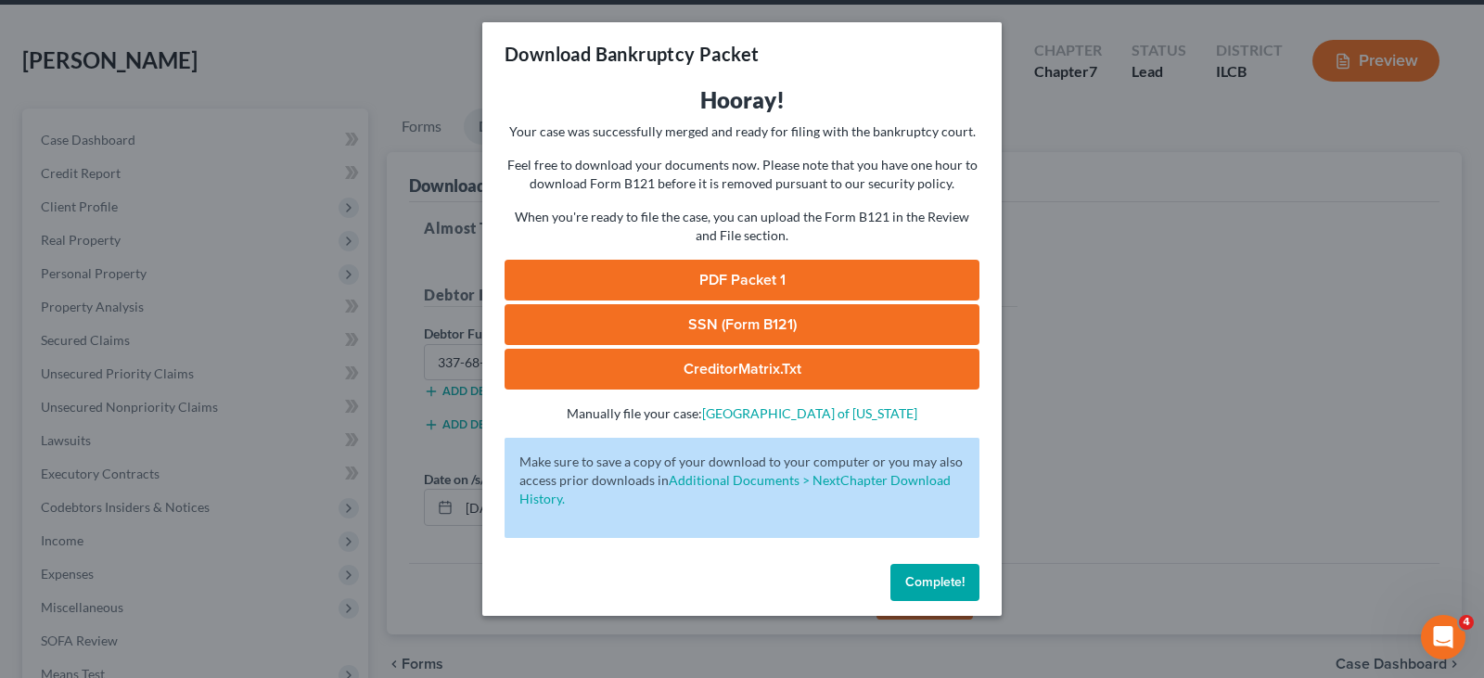
drag, startPoint x: 822, startPoint y: 280, endPoint x: 822, endPoint y: 270, distance: 10.2
click at [822, 280] on link "PDF Packet 1" at bounding box center [742, 280] width 475 height 41
